Goal: Find specific page/section: Find specific page/section

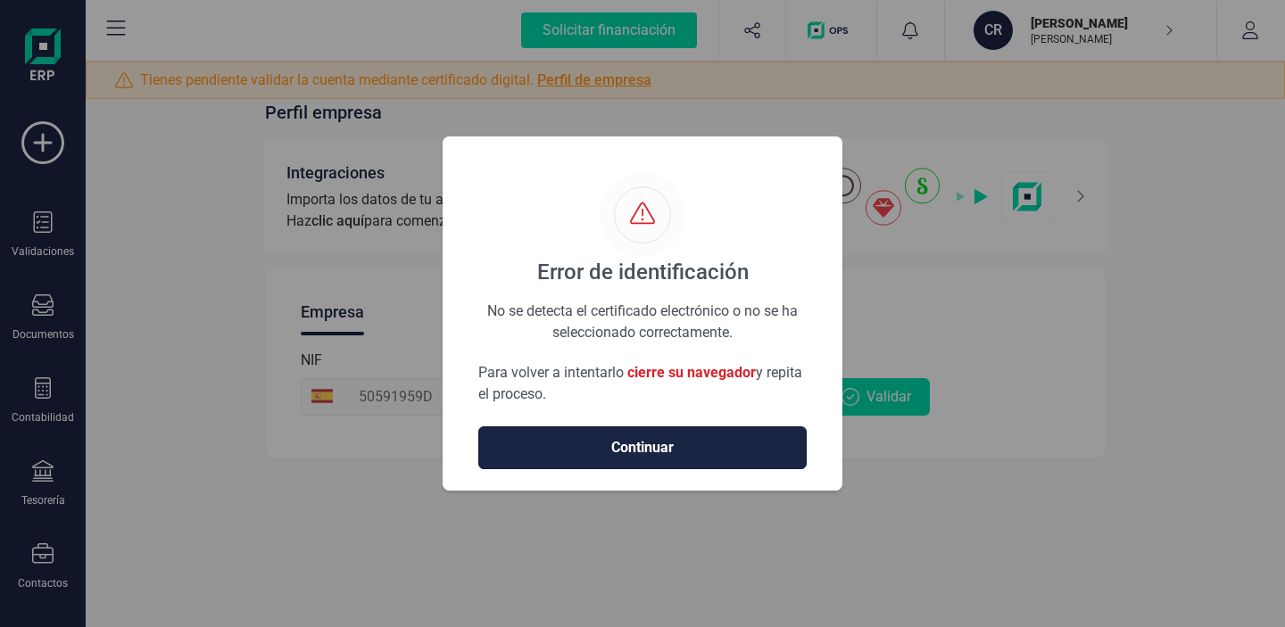
click at [710, 443] on span "Continuar" at bounding box center [642, 447] width 291 height 21
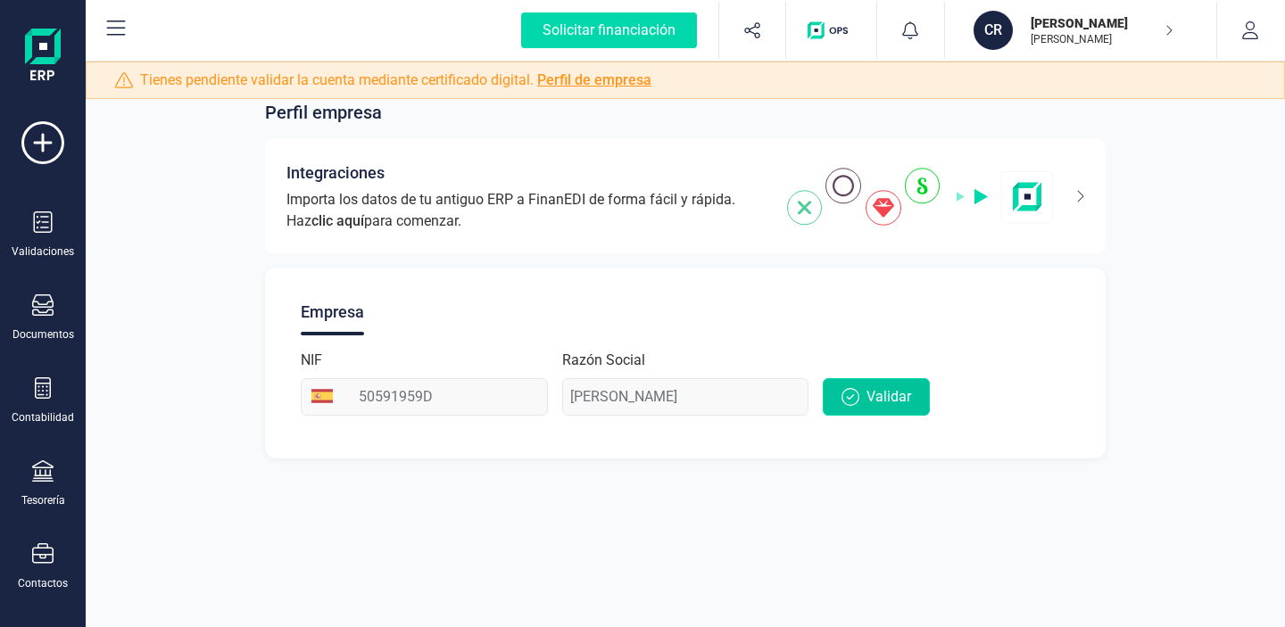
click at [876, 397] on span "Validar" at bounding box center [888, 396] width 45 height 21
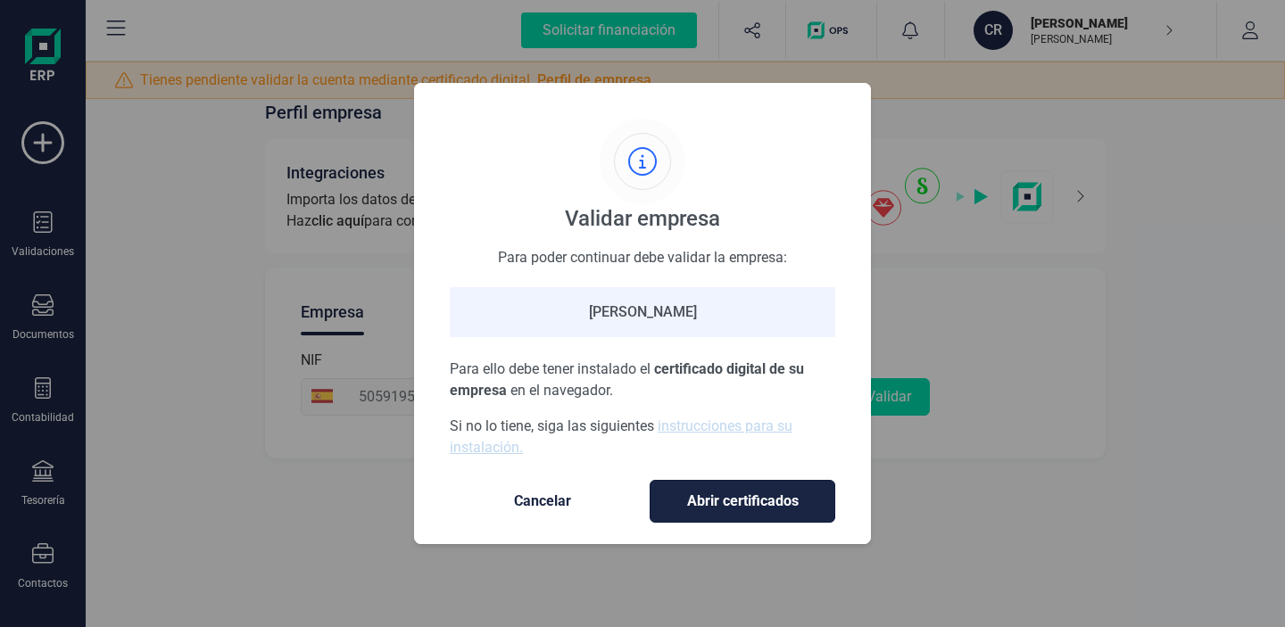
click at [751, 504] on span "Abrir certificados" at bounding box center [742, 501] width 148 height 21
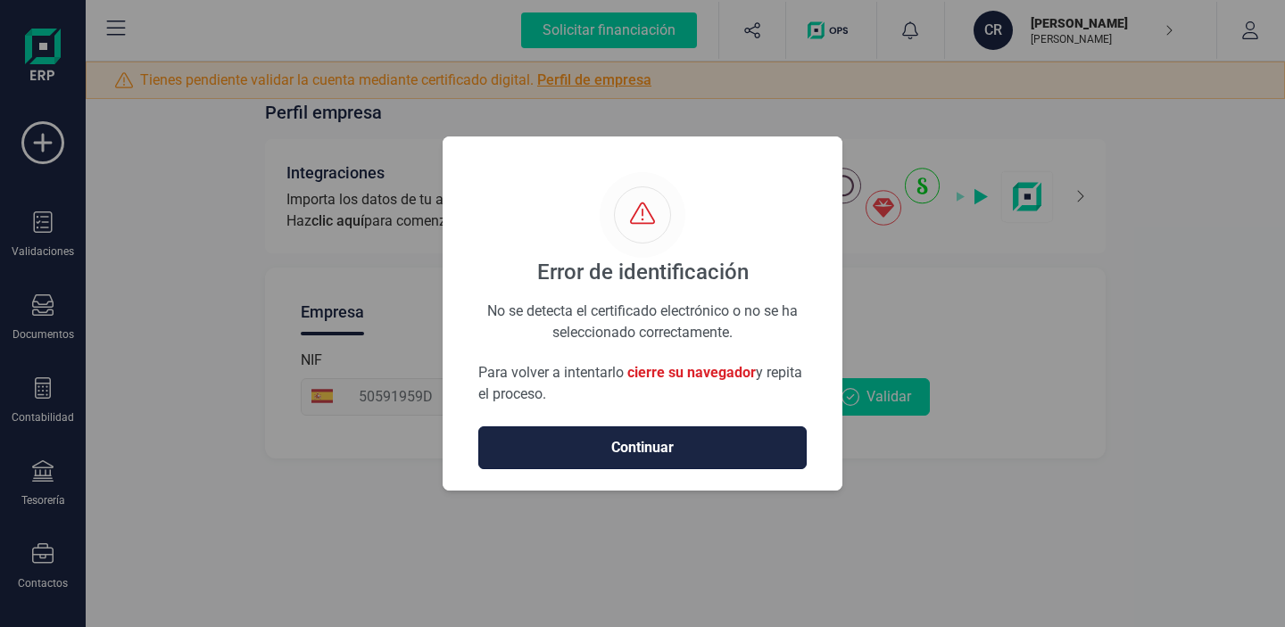
click at [676, 432] on button "Continuar" at bounding box center [642, 448] width 328 height 43
click at [721, 445] on span "Continuar" at bounding box center [642, 447] width 291 height 21
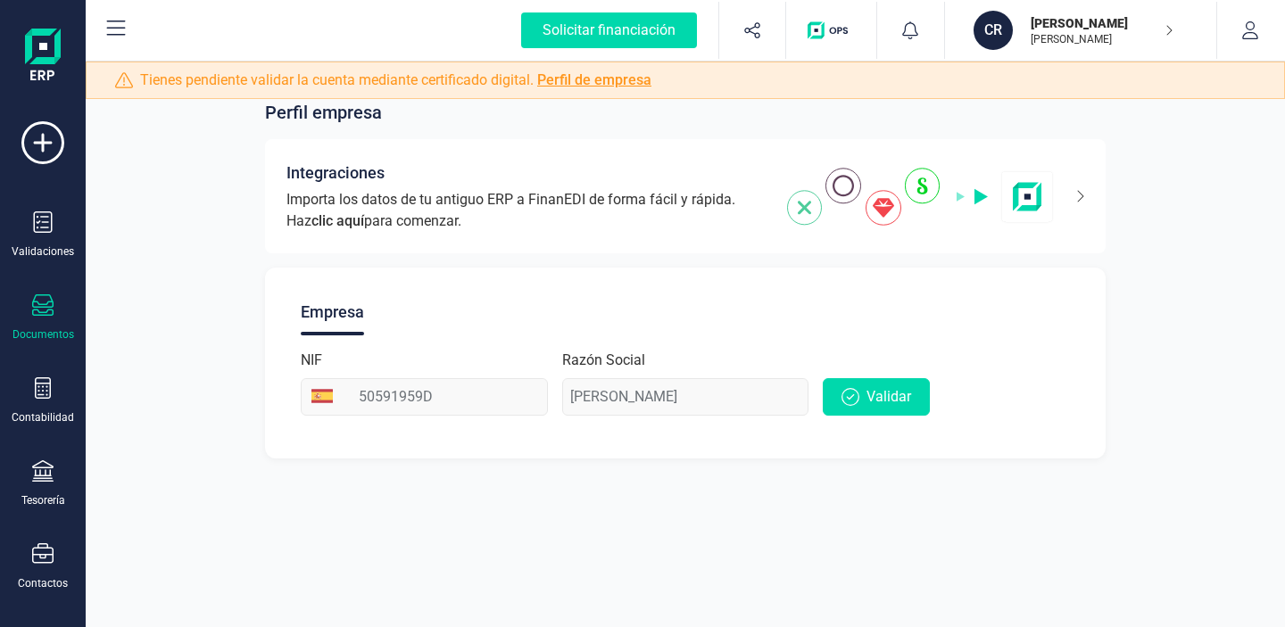
click at [51, 307] on icon at bounding box center [42, 304] width 21 height 21
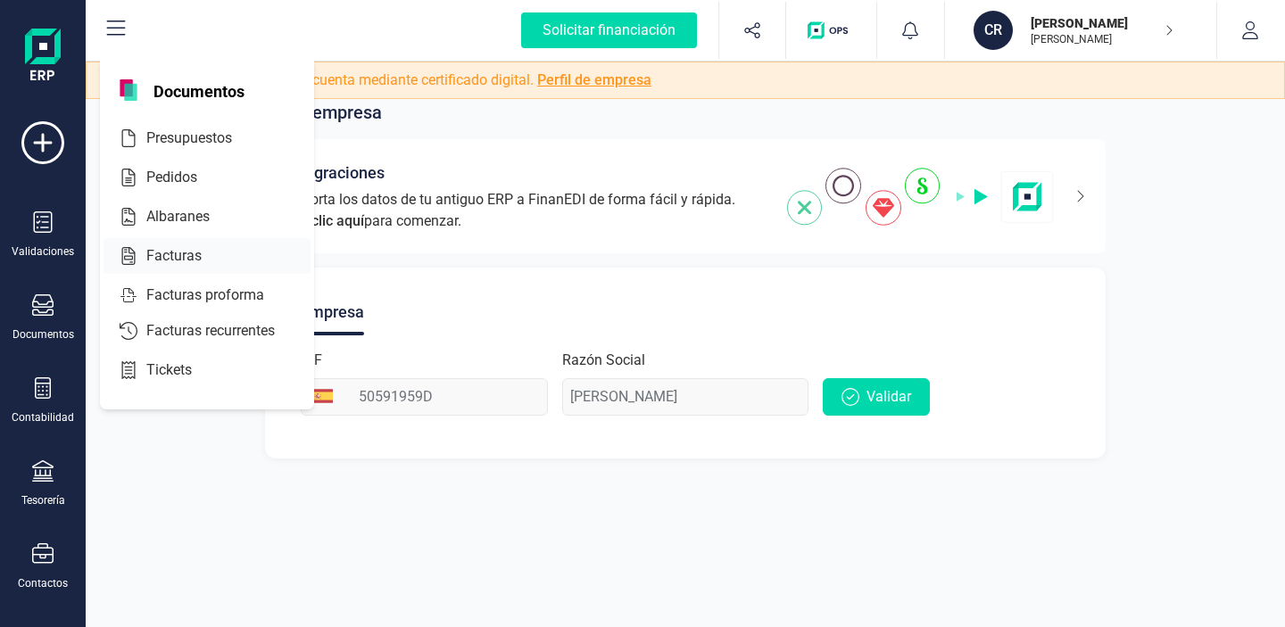
click at [189, 251] on span "Facturas" at bounding box center [186, 255] width 95 height 21
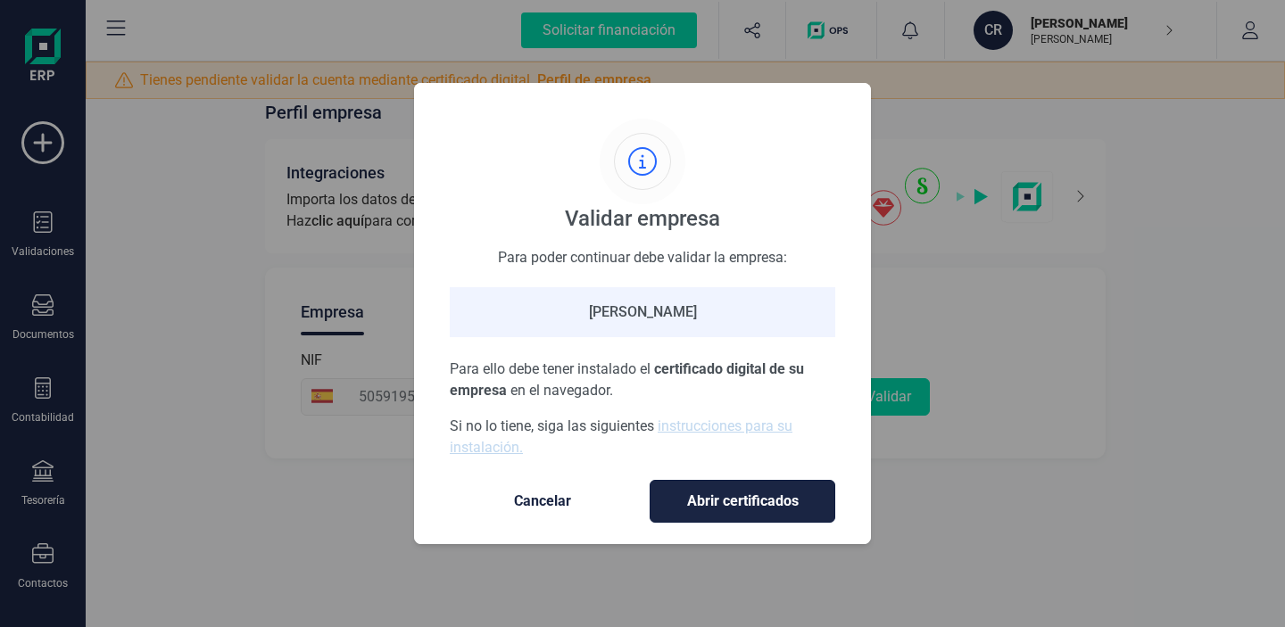
click at [714, 509] on span "Abrir certificados" at bounding box center [742, 501] width 148 height 21
